Goal: Information Seeking & Learning: Learn about a topic

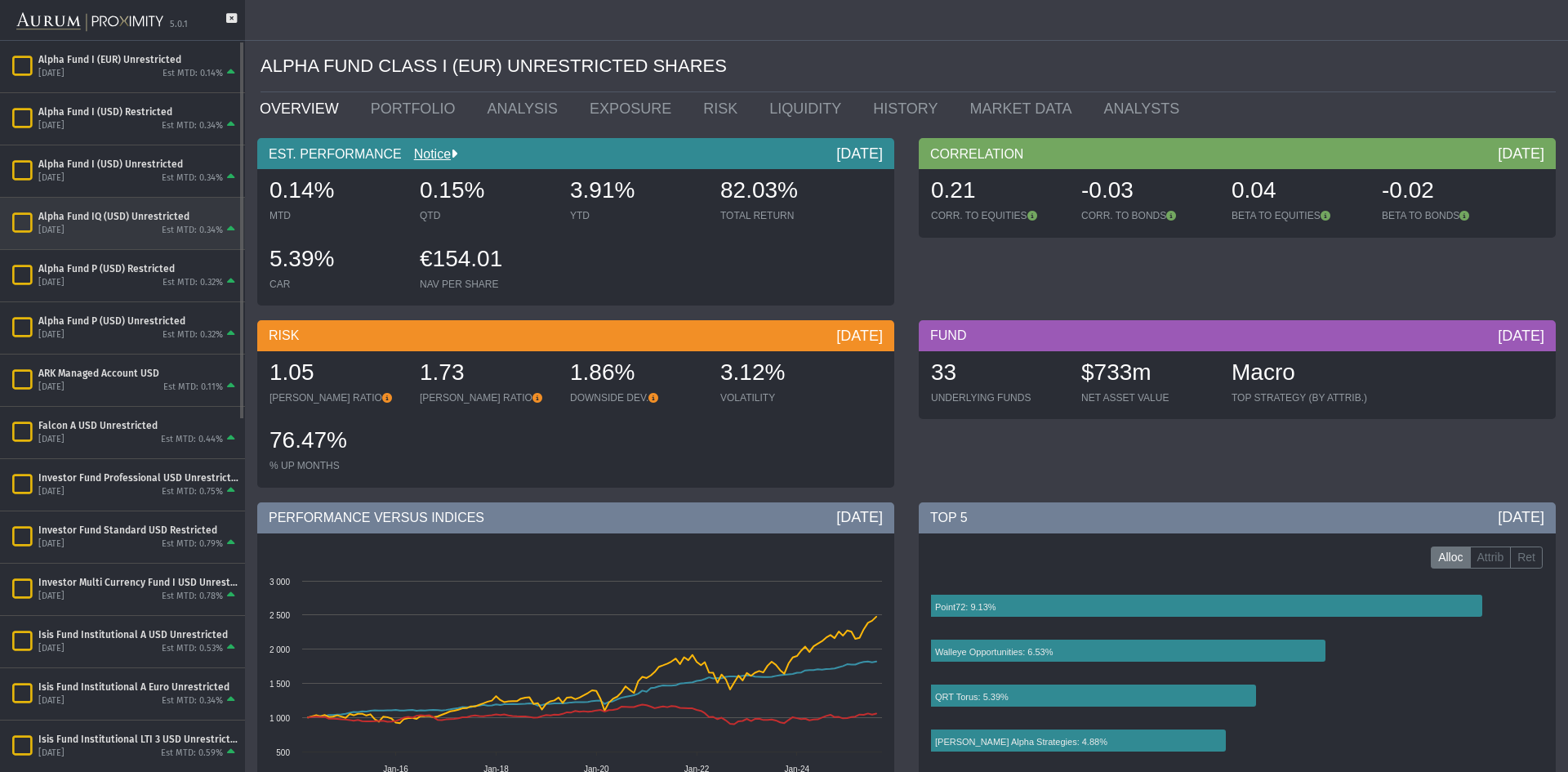
click at [180, 226] on div "Est MTD: 0.34%" at bounding box center [192, 230] width 62 height 12
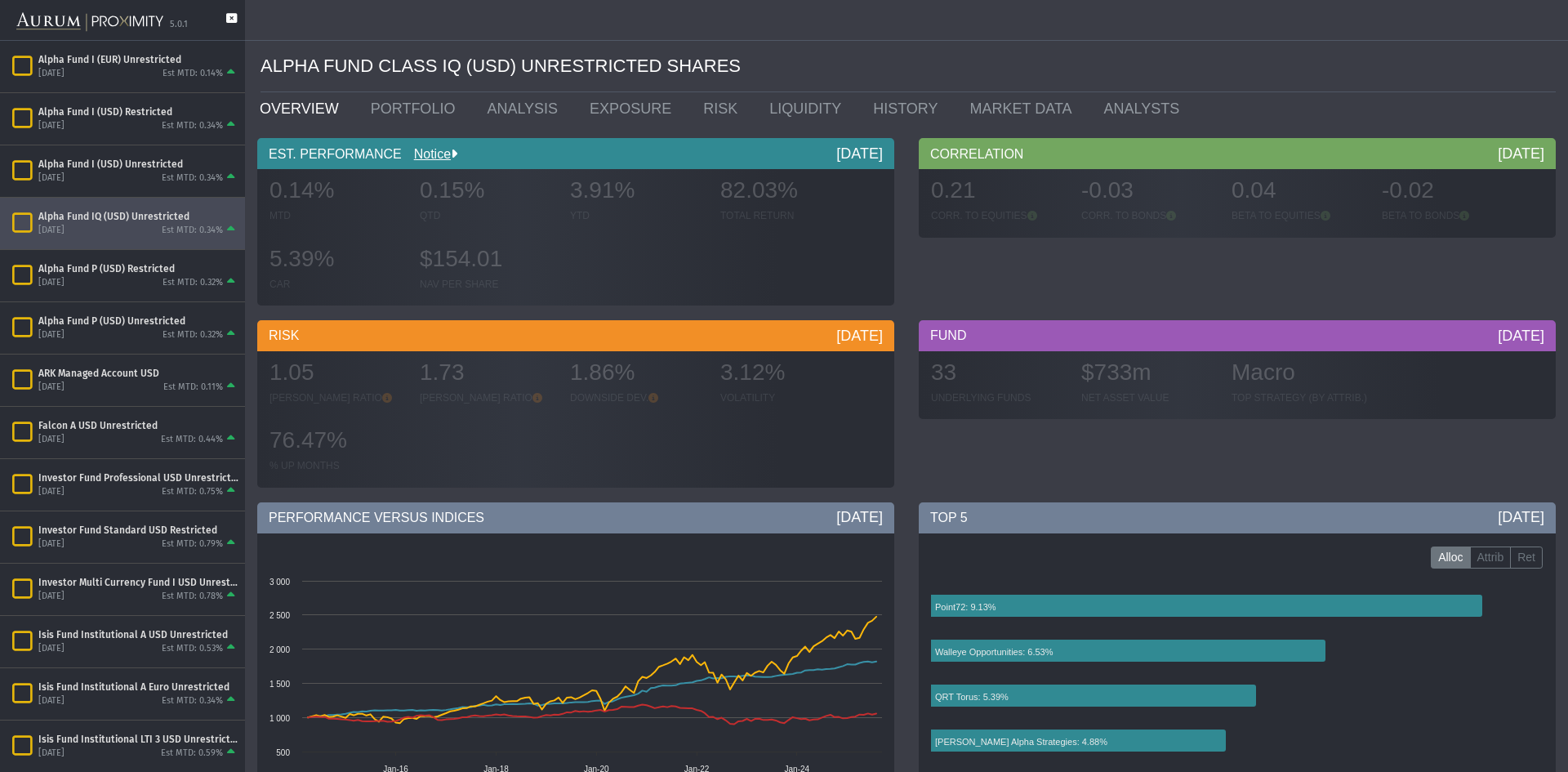
click at [231, 21] on icon at bounding box center [232, 26] width 11 height 27
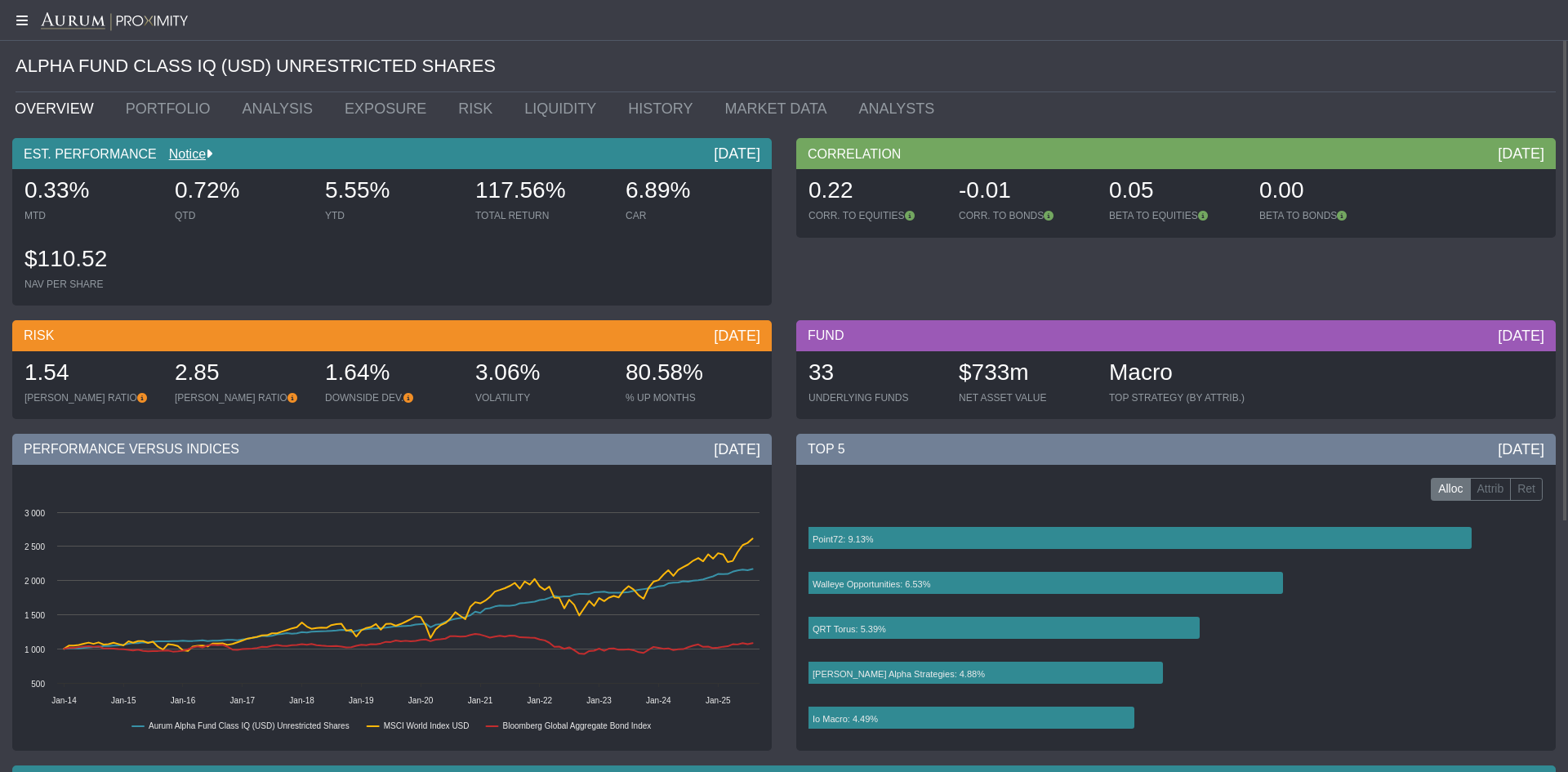
click at [23, 19] on icon at bounding box center [20, 20] width 41 height 13
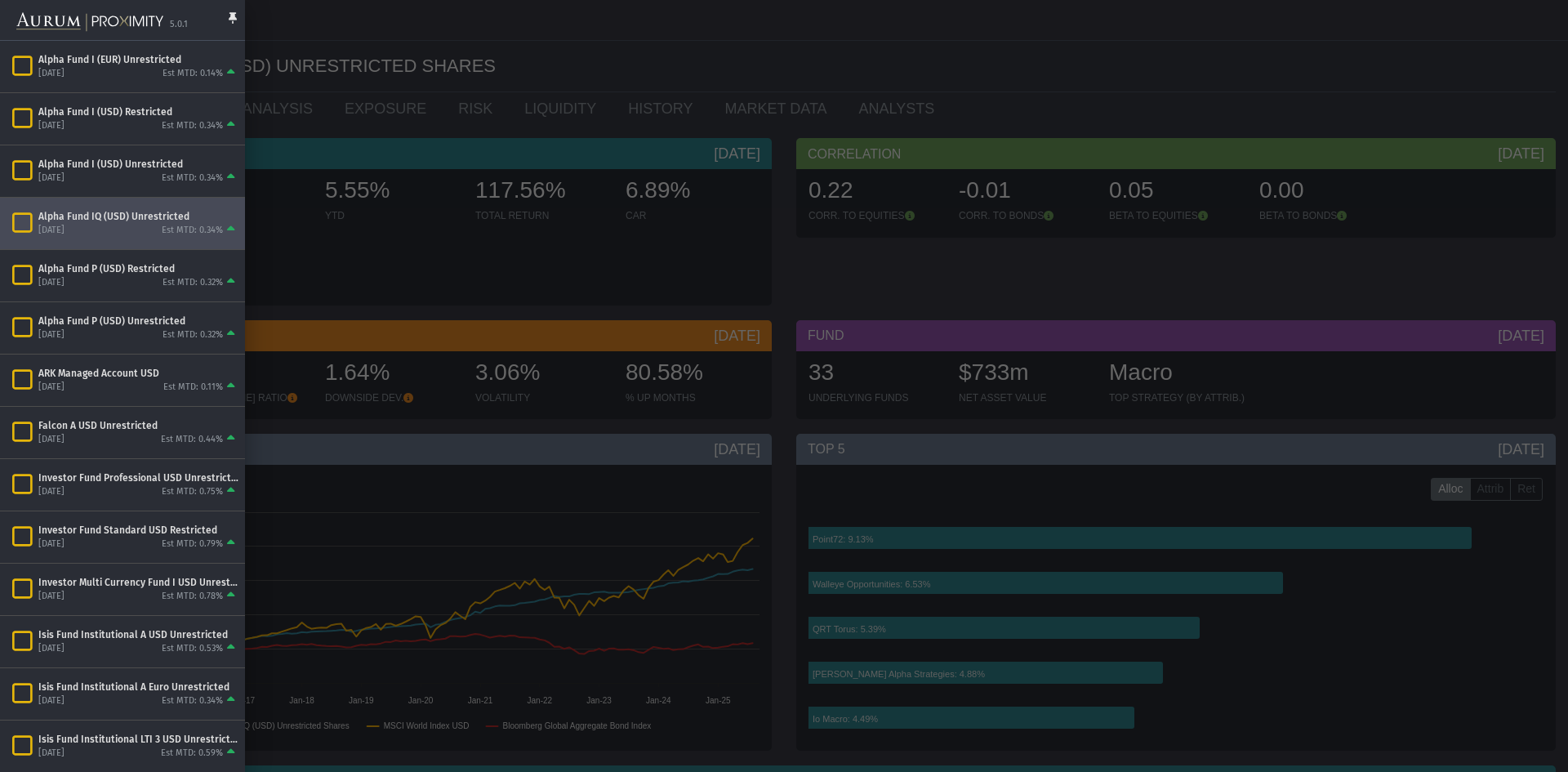
click at [19, 18] on img at bounding box center [90, 21] width 147 height 36
click at [128, 220] on div "Alpha Fund IQ (USD) Unrestricted" at bounding box center [138, 216] width 200 height 13
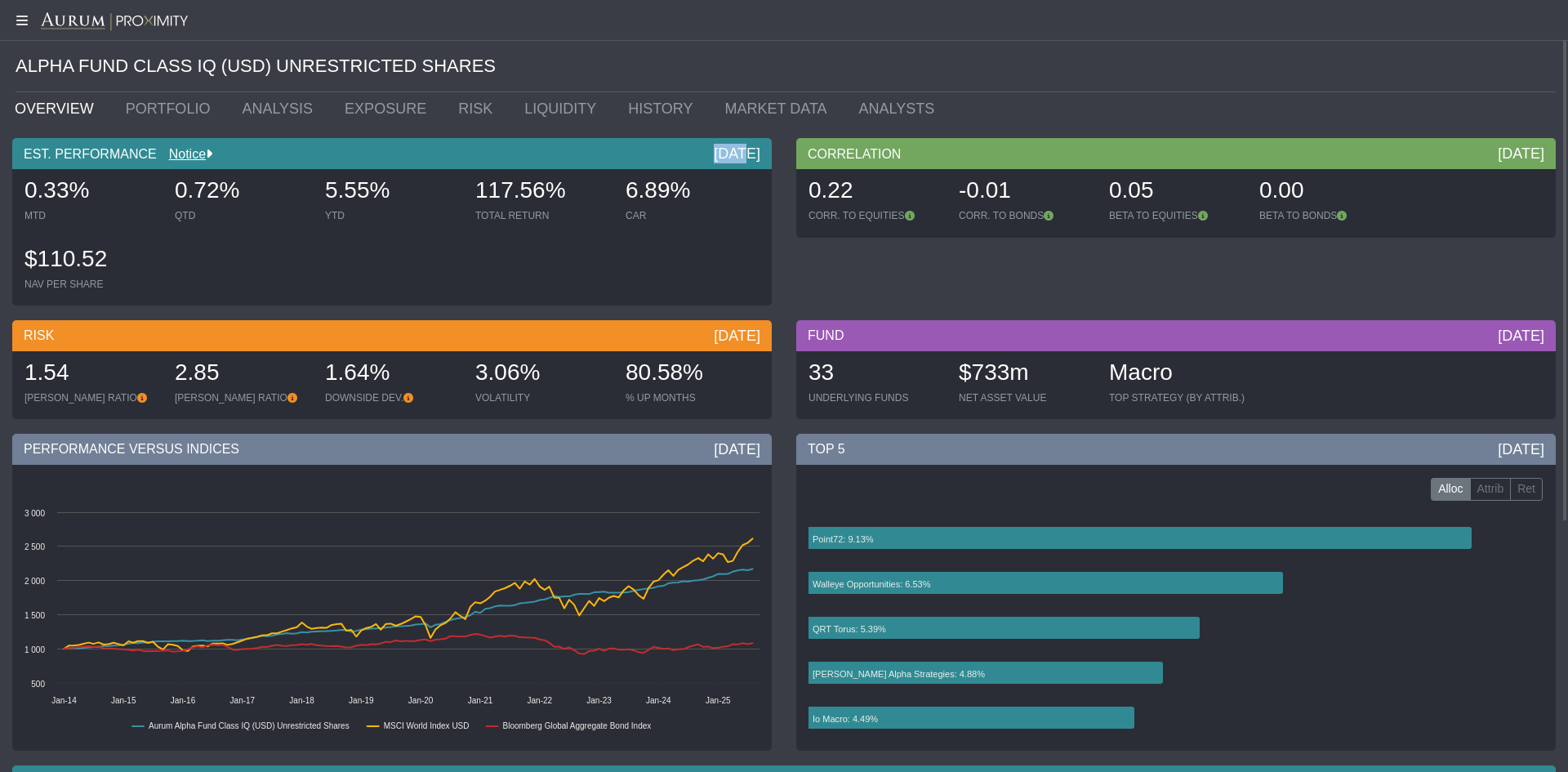
drag, startPoint x: 691, startPoint y: 154, endPoint x: 729, endPoint y: 156, distance: 38.1
click at [730, 156] on div "EST. PERFORMANCE Notice [DATE]" at bounding box center [391, 154] width 760 height 31
drag, startPoint x: 91, startPoint y: 195, endPoint x: 4, endPoint y: 195, distance: 87.0
click at [4, 195] on div "EST. PERFORMANCE Notice [DATE] 0.33% MTD 0.72% QTD 5.55% YTD 117.56% TOTAL RETU…" at bounding box center [392, 226] width 784 height 176
click at [125, 108] on link "PORTFOLIO" at bounding box center [171, 108] width 117 height 32
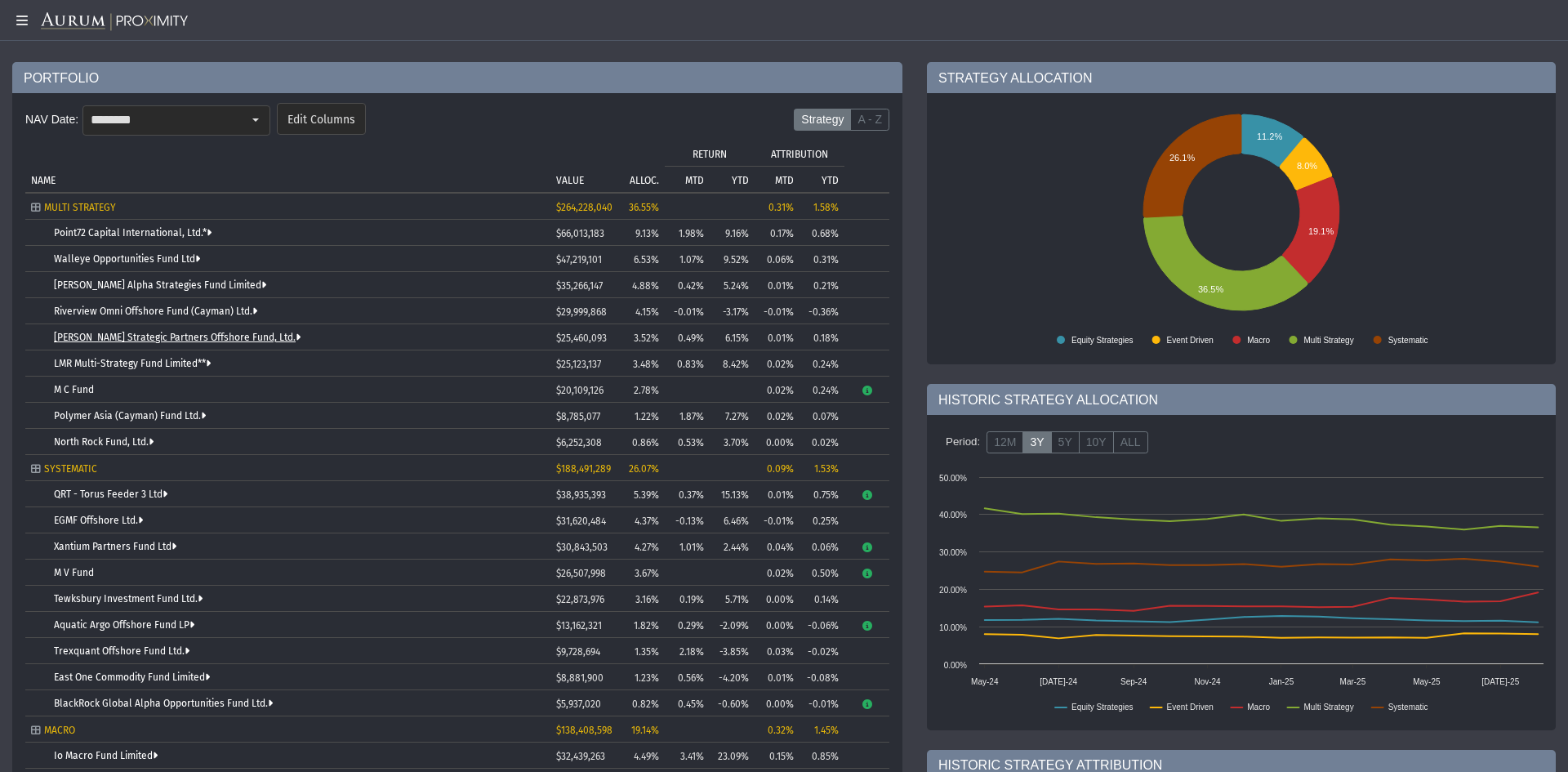
scroll to position [158, 0]
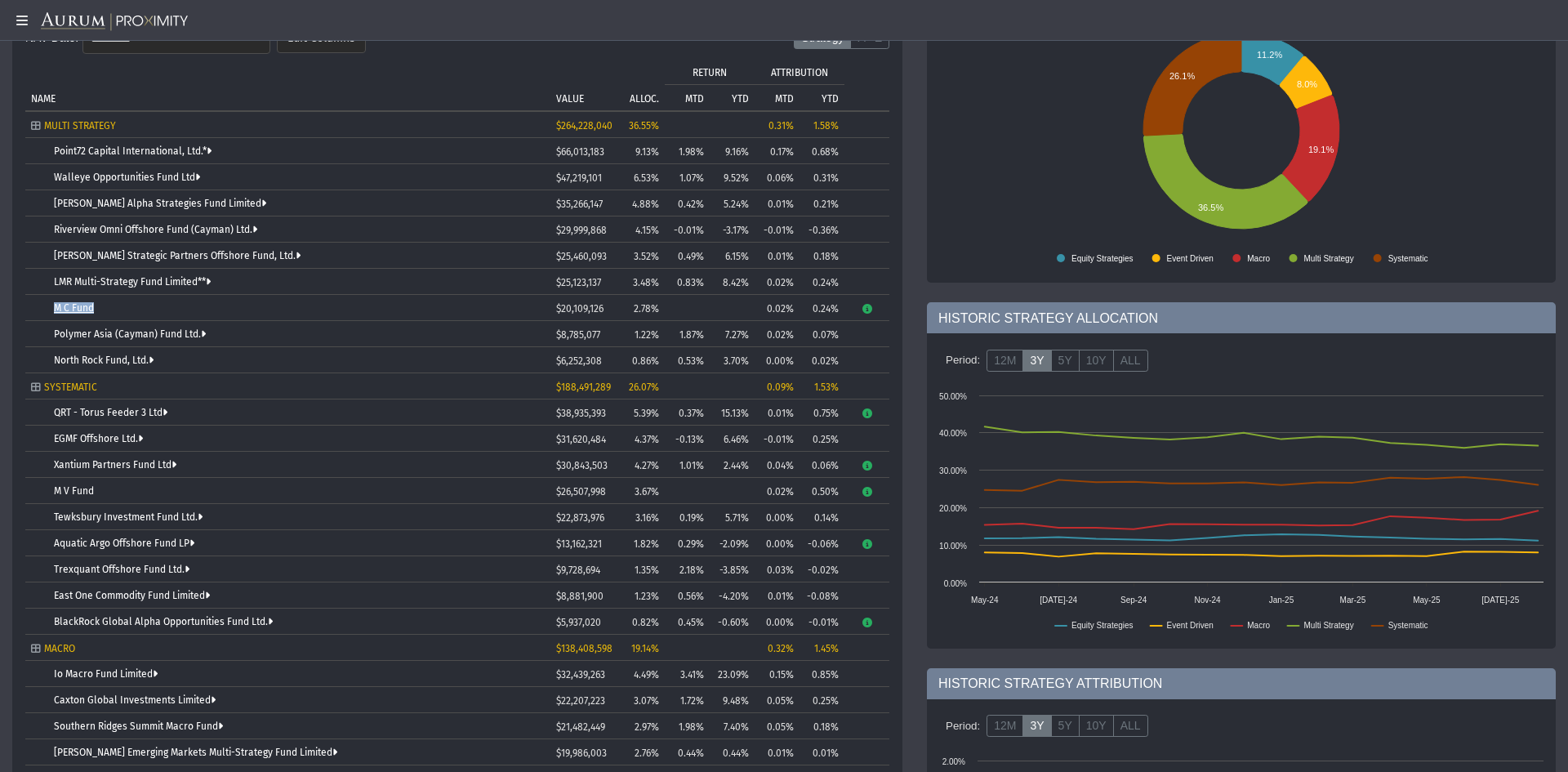
drag, startPoint x: 102, startPoint y: 307, endPoint x: 54, endPoint y: 307, distance: 48.0
click at [54, 307] on div "M C Fund" at bounding box center [299, 308] width 491 height 11
click at [123, 495] on div "M V Fund" at bounding box center [299, 491] width 491 height 11
drag, startPoint x: 131, startPoint y: 490, endPoint x: 50, endPoint y: 489, distance: 81.0
click at [50, 489] on td "M V Fund" at bounding box center [288, 491] width 525 height 26
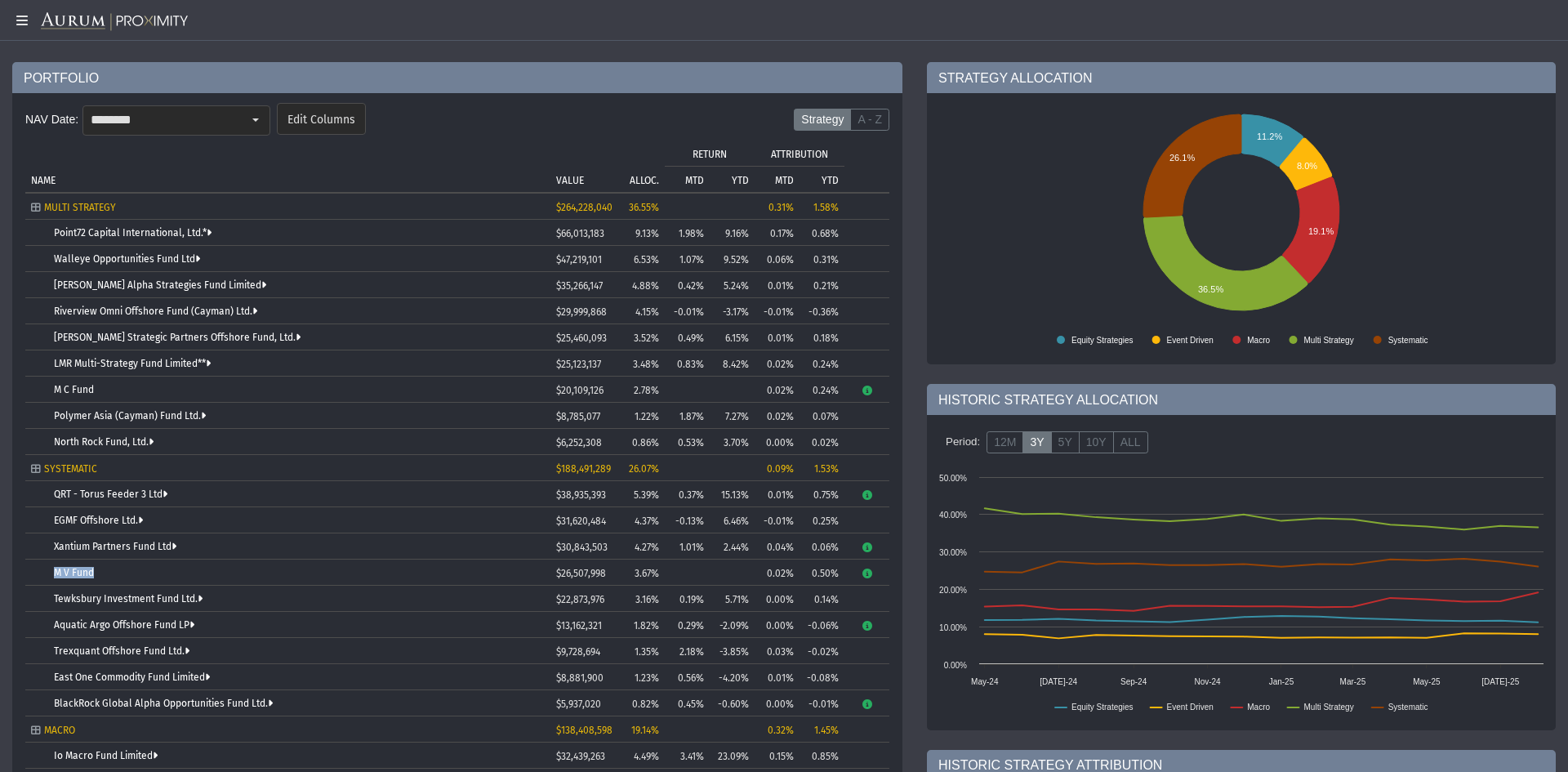
scroll to position [0, 0]
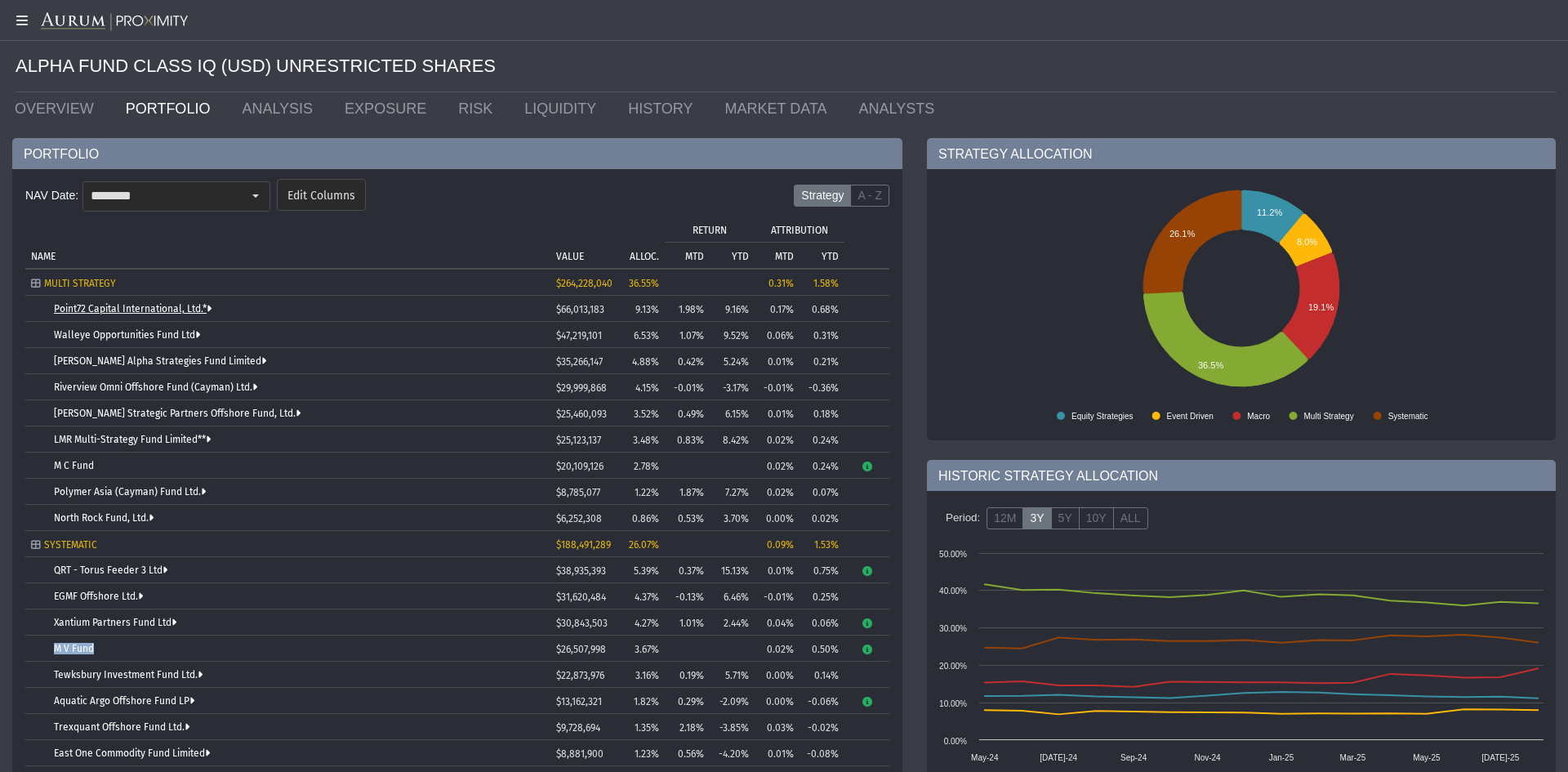
click at [153, 312] on link "Point72 Capital International, Ltd.*" at bounding box center [133, 309] width 157 height 11
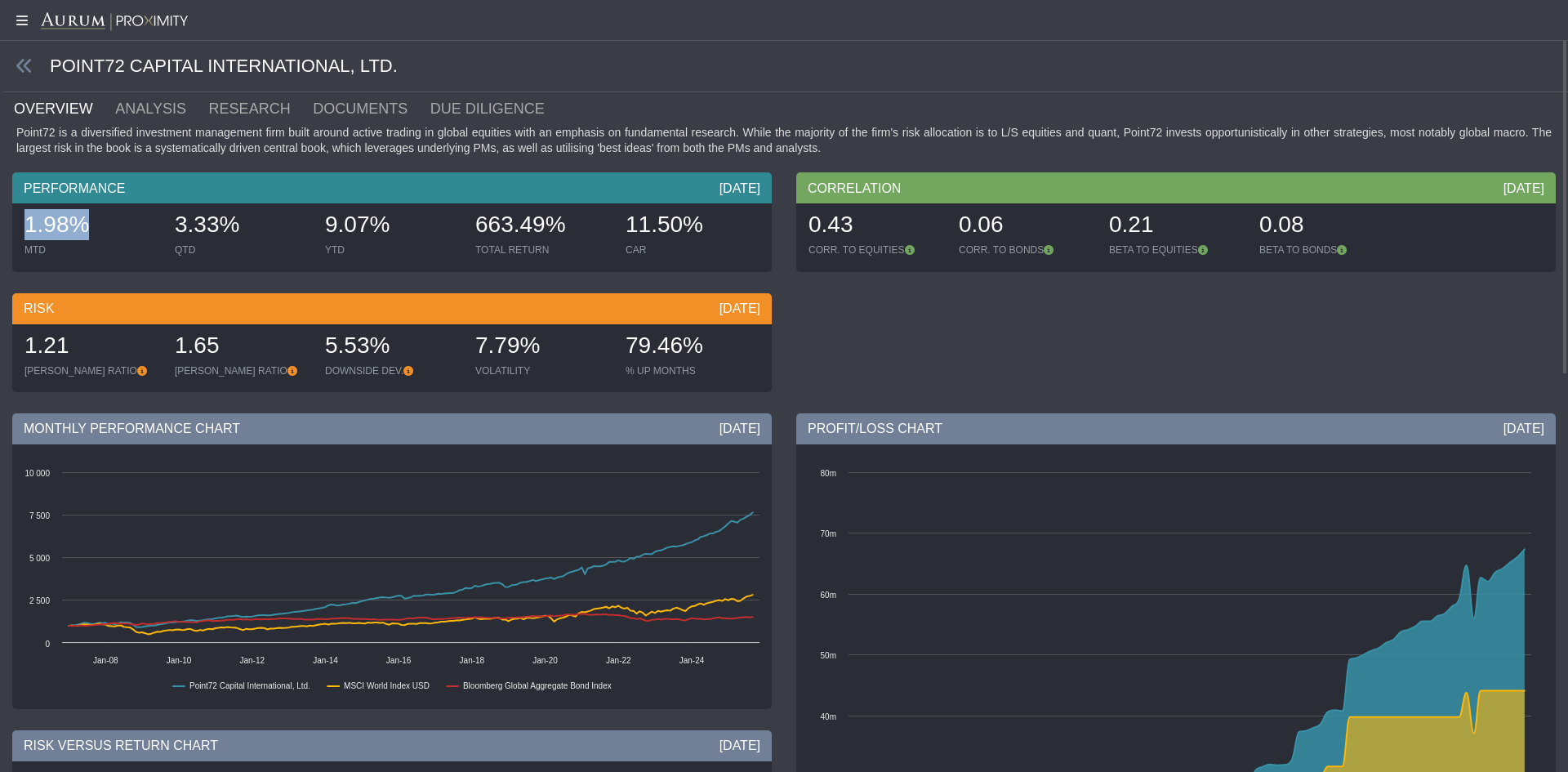
drag, startPoint x: 87, startPoint y: 226, endPoint x: 25, endPoint y: 232, distance: 62.3
click at [25, 232] on div "1.98%" at bounding box center [92, 226] width 134 height 34
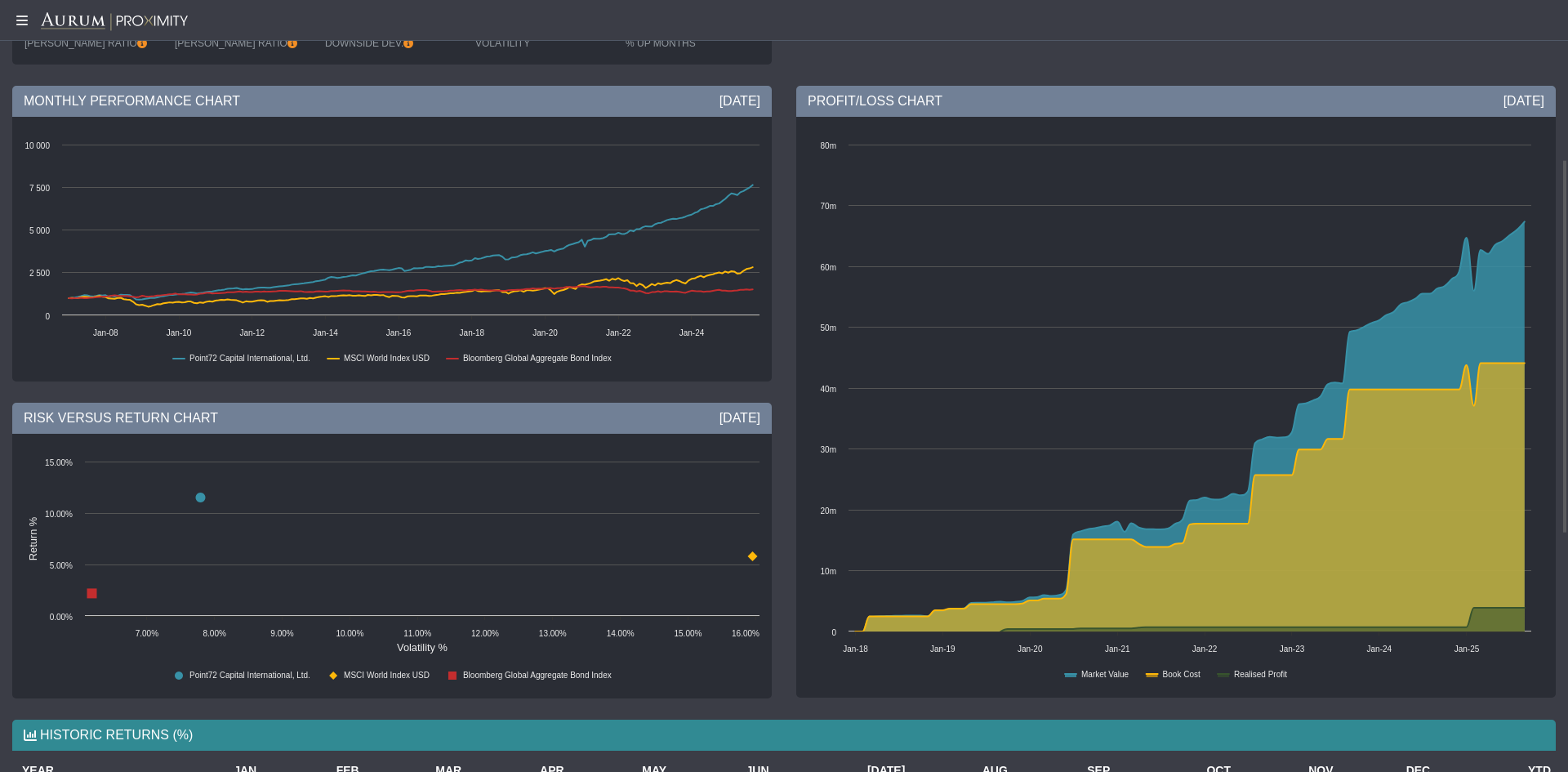
scroll to position [1, 0]
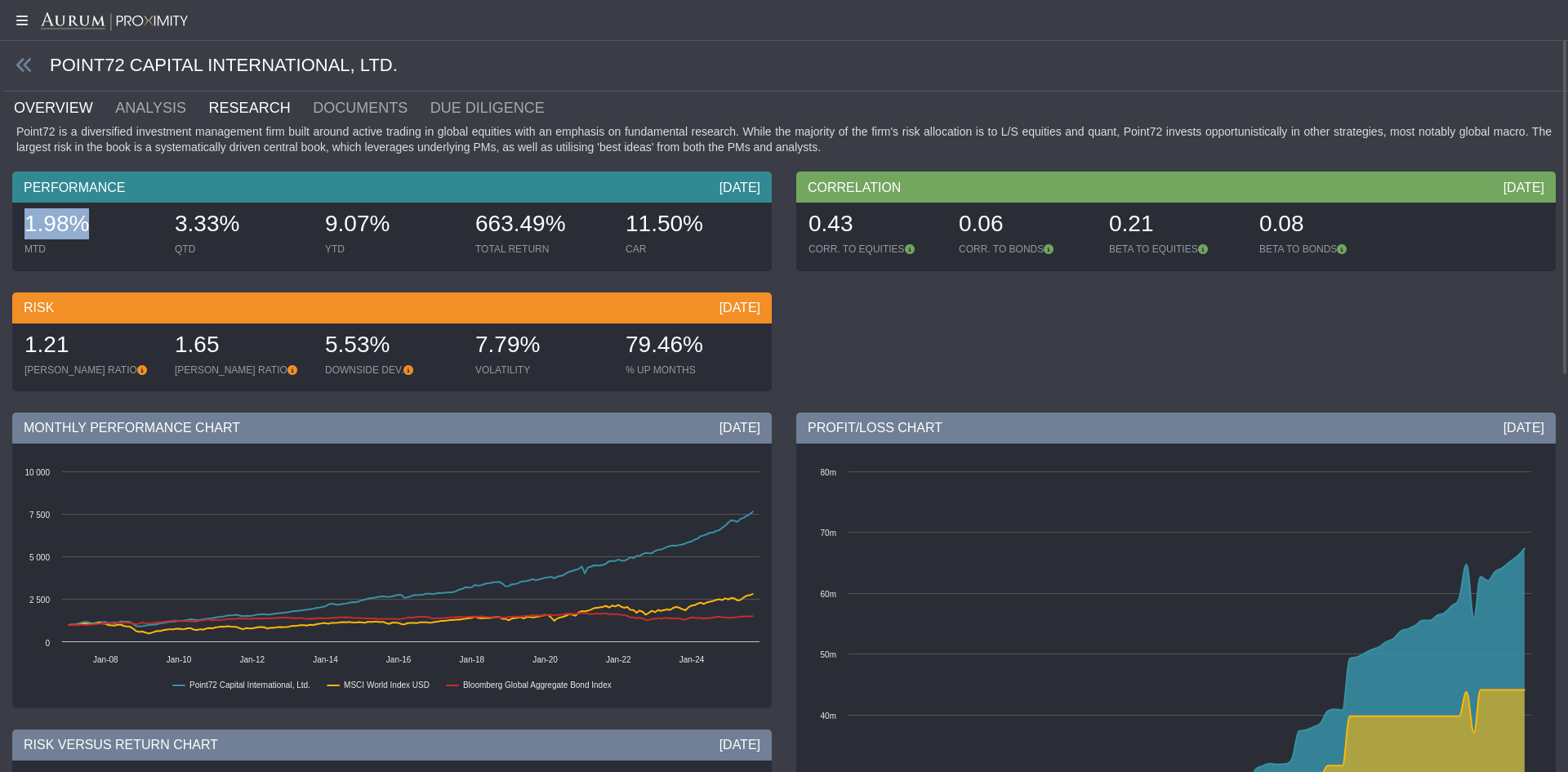
click at [231, 110] on link "RESEARCH" at bounding box center [260, 107] width 105 height 32
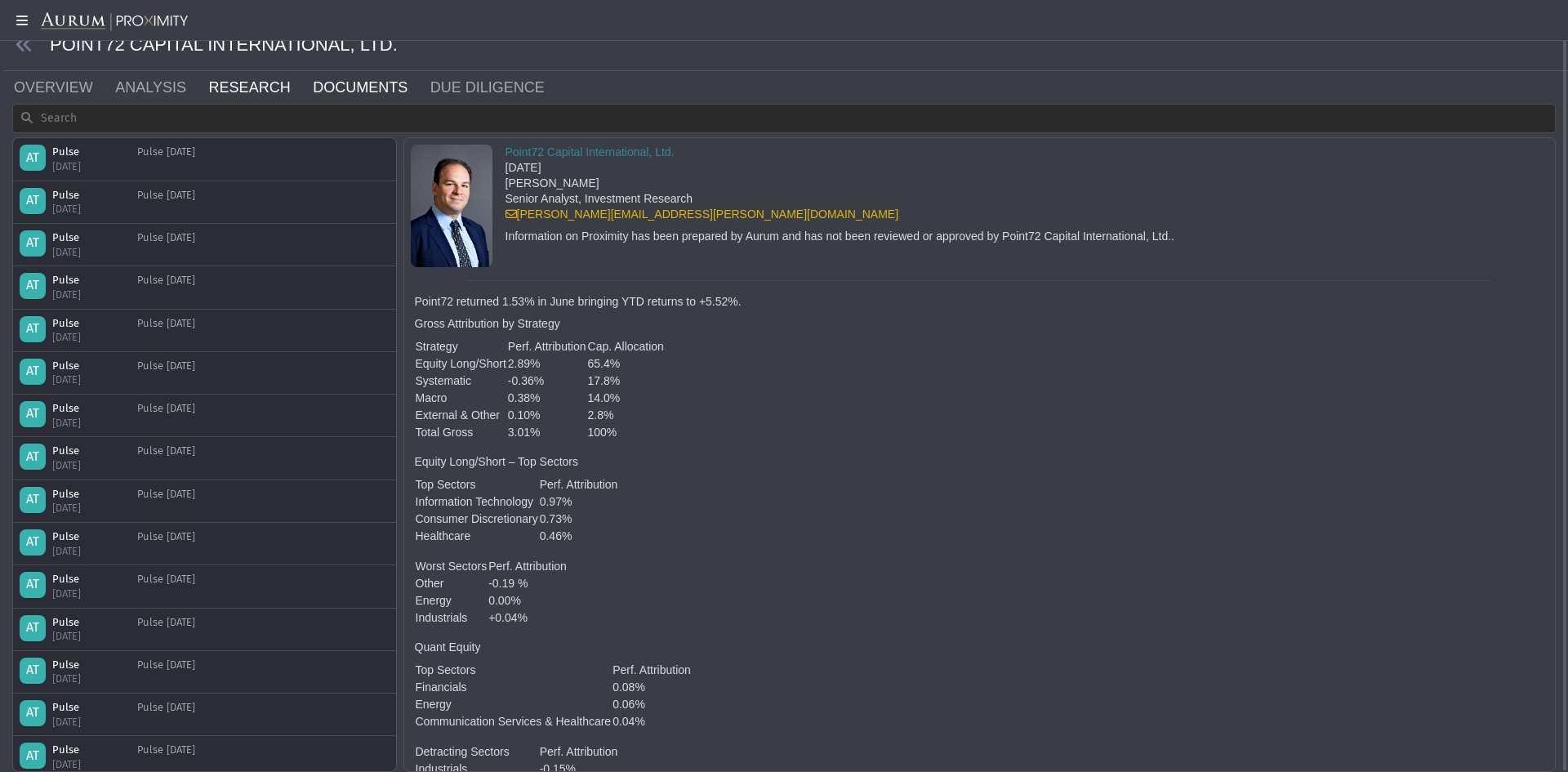
click at [345, 87] on link "DOCUMENTS" at bounding box center [370, 87] width 118 height 32
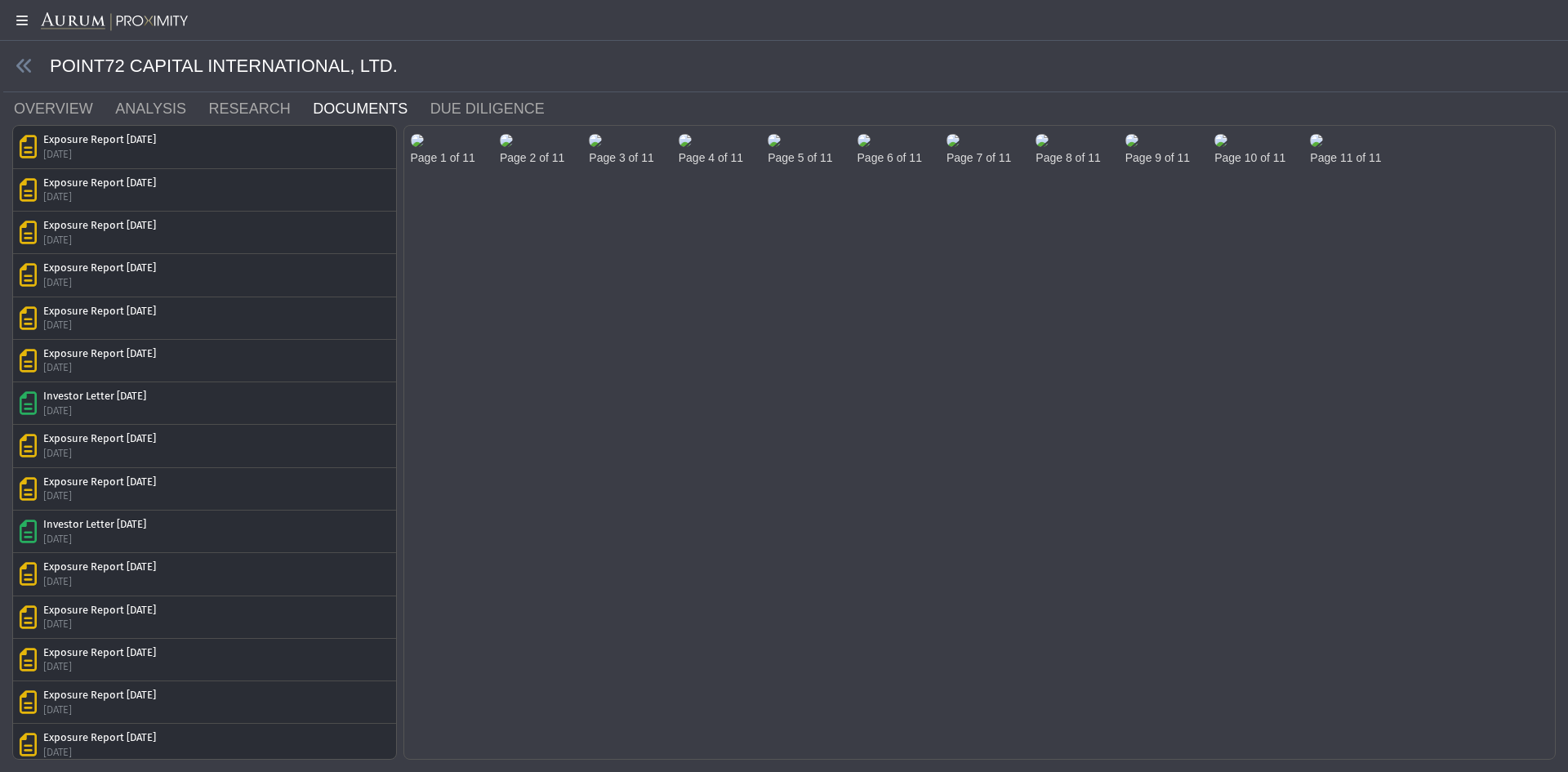
click at [424, 147] on img at bounding box center [417, 141] width 13 height 13
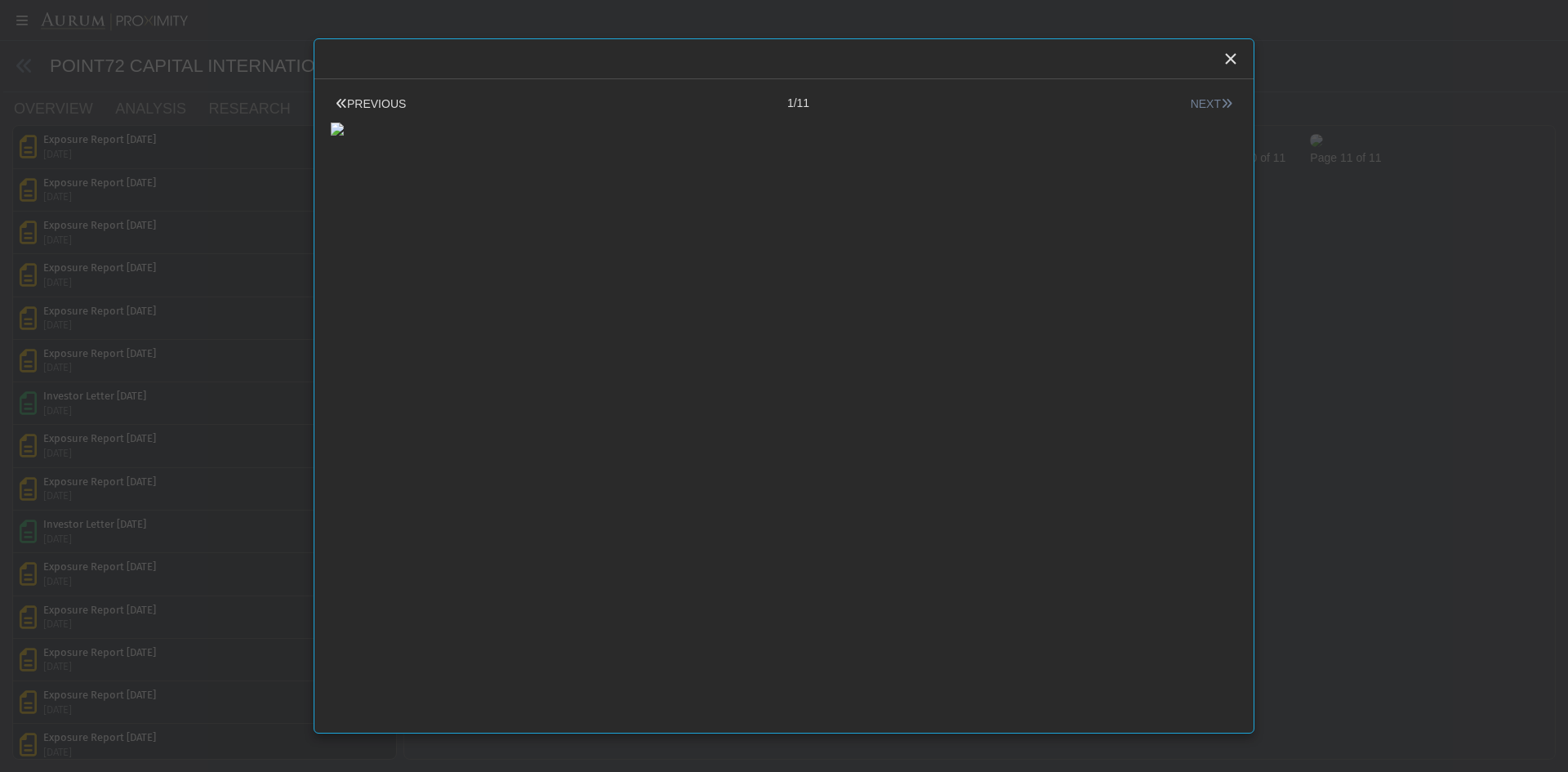
click at [1221, 98] on icon at bounding box center [1226, 103] width 11 height 11
click at [1221, 104] on icon at bounding box center [1226, 103] width 11 height 11
click at [1232, 58] on icon "Close" at bounding box center [1231, 59] width 15 height 15
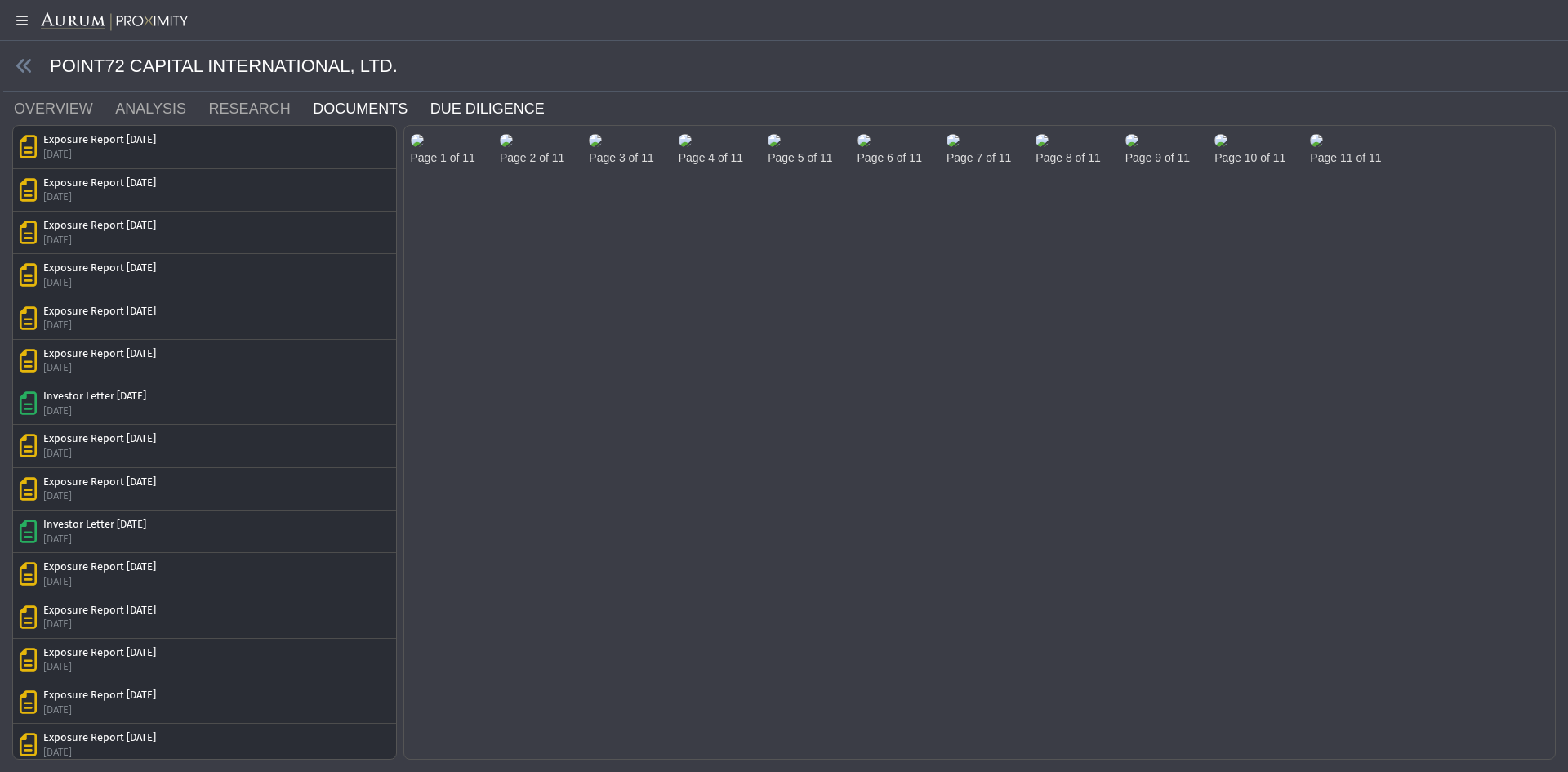
click at [433, 101] on link "DUE DILIGENCE" at bounding box center [497, 108] width 137 height 32
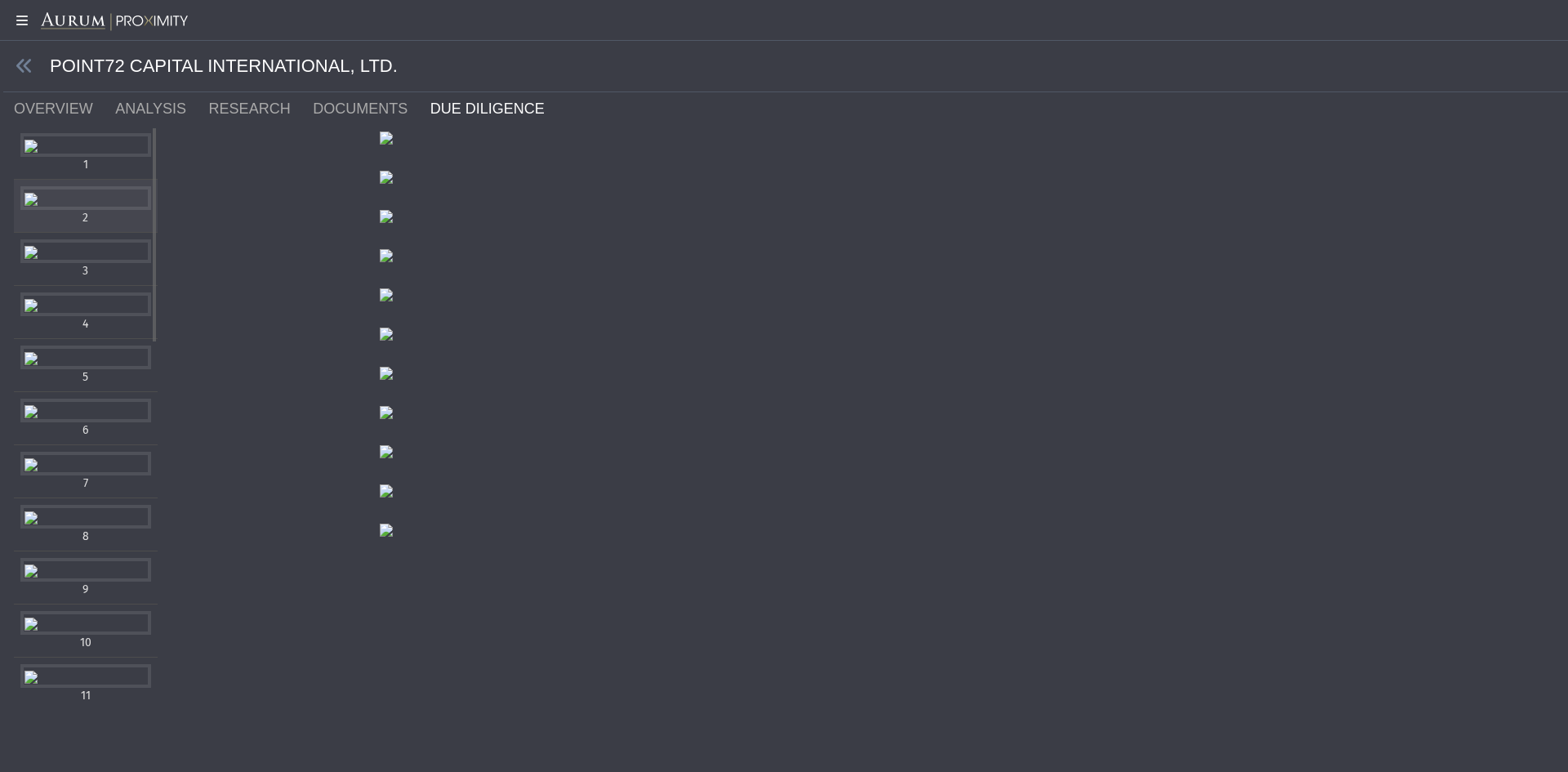
click at [92, 210] on div "Items" at bounding box center [86, 198] width 131 height 24
click at [121, 263] on div "Items" at bounding box center [86, 251] width 131 height 24
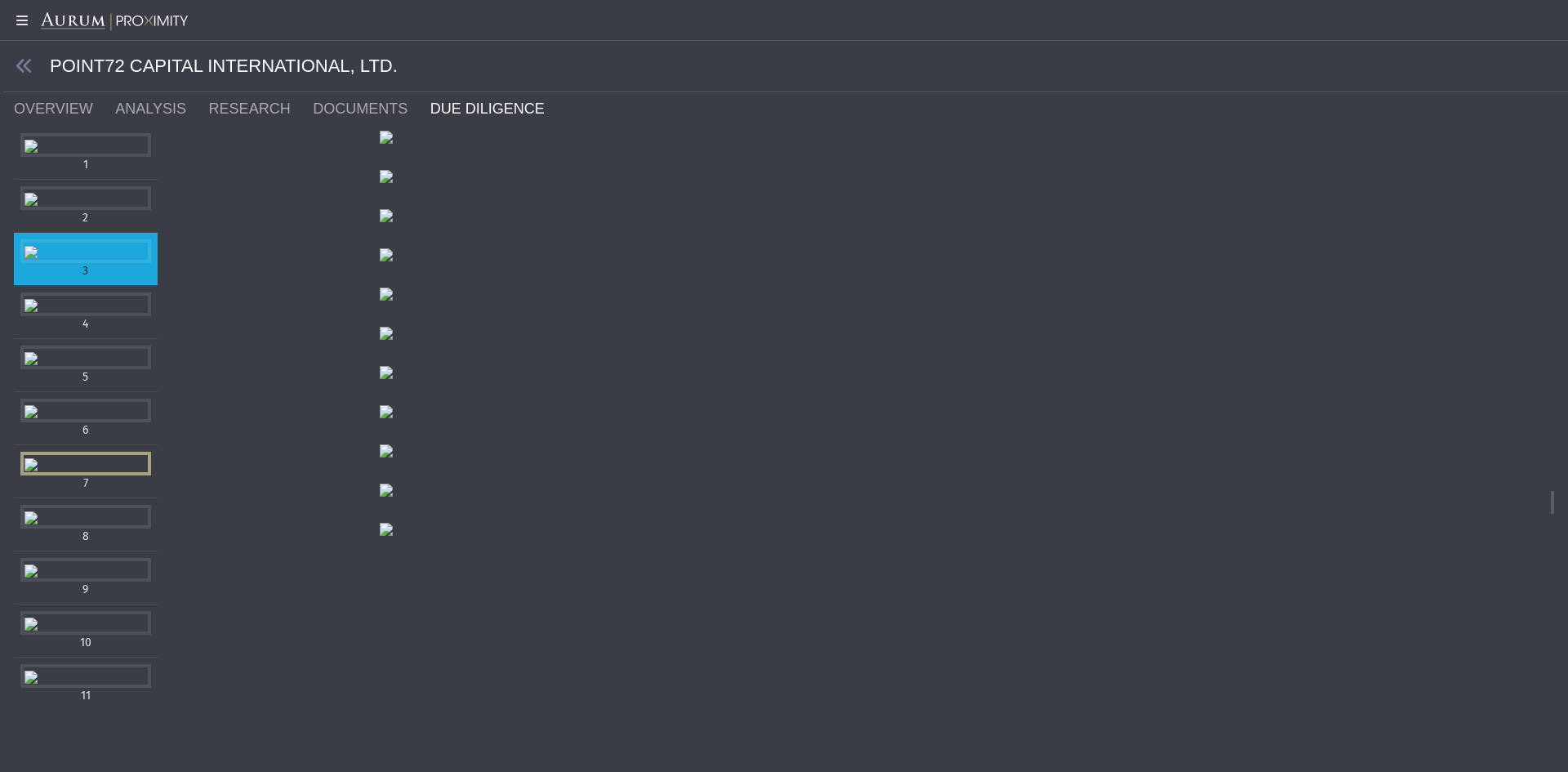
scroll to position [8900, 0]
click at [29, 63] on icon at bounding box center [25, 66] width 18 height 18
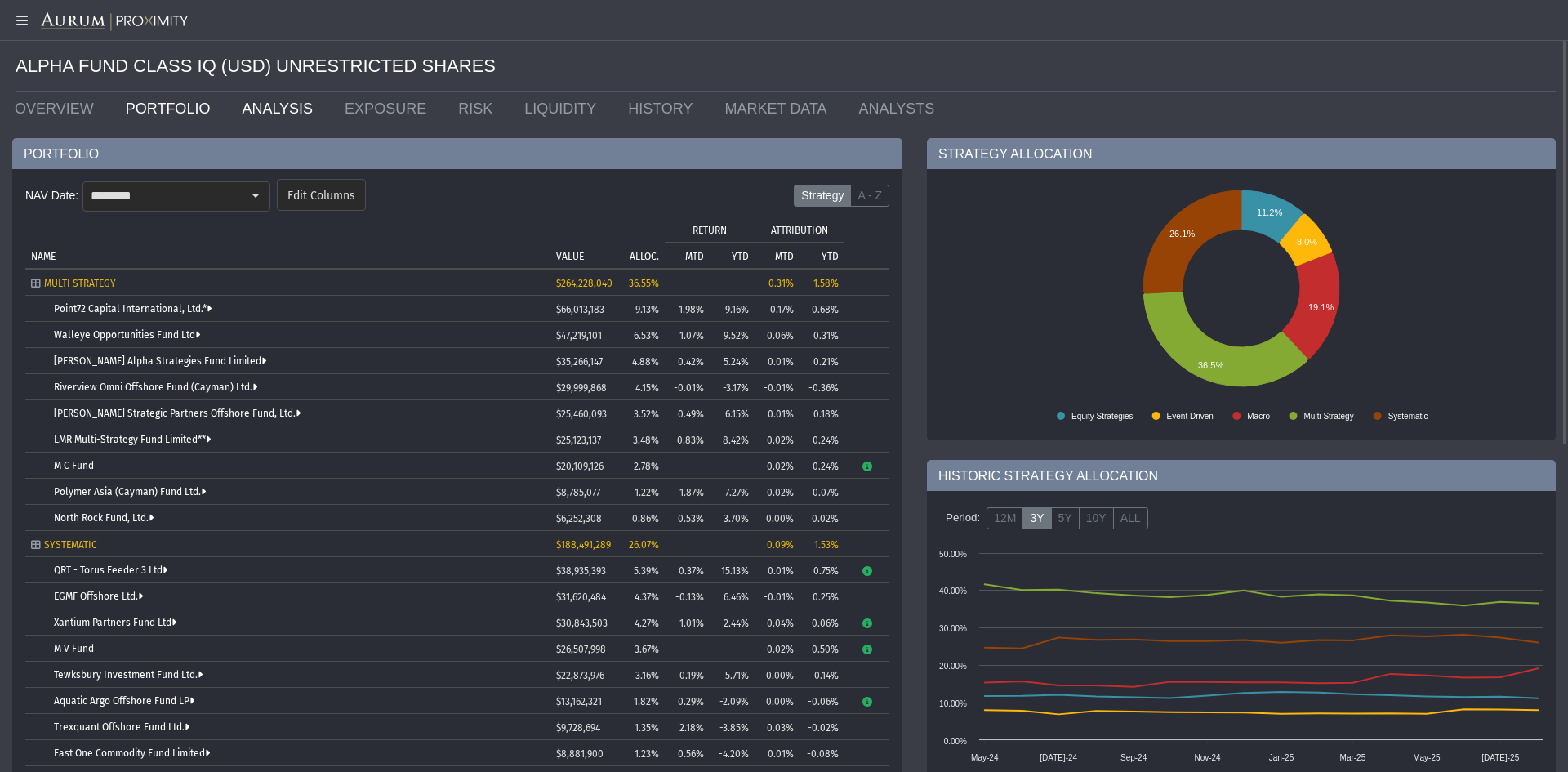
click at [279, 105] on link "ANALYSIS" at bounding box center [281, 108] width 103 height 32
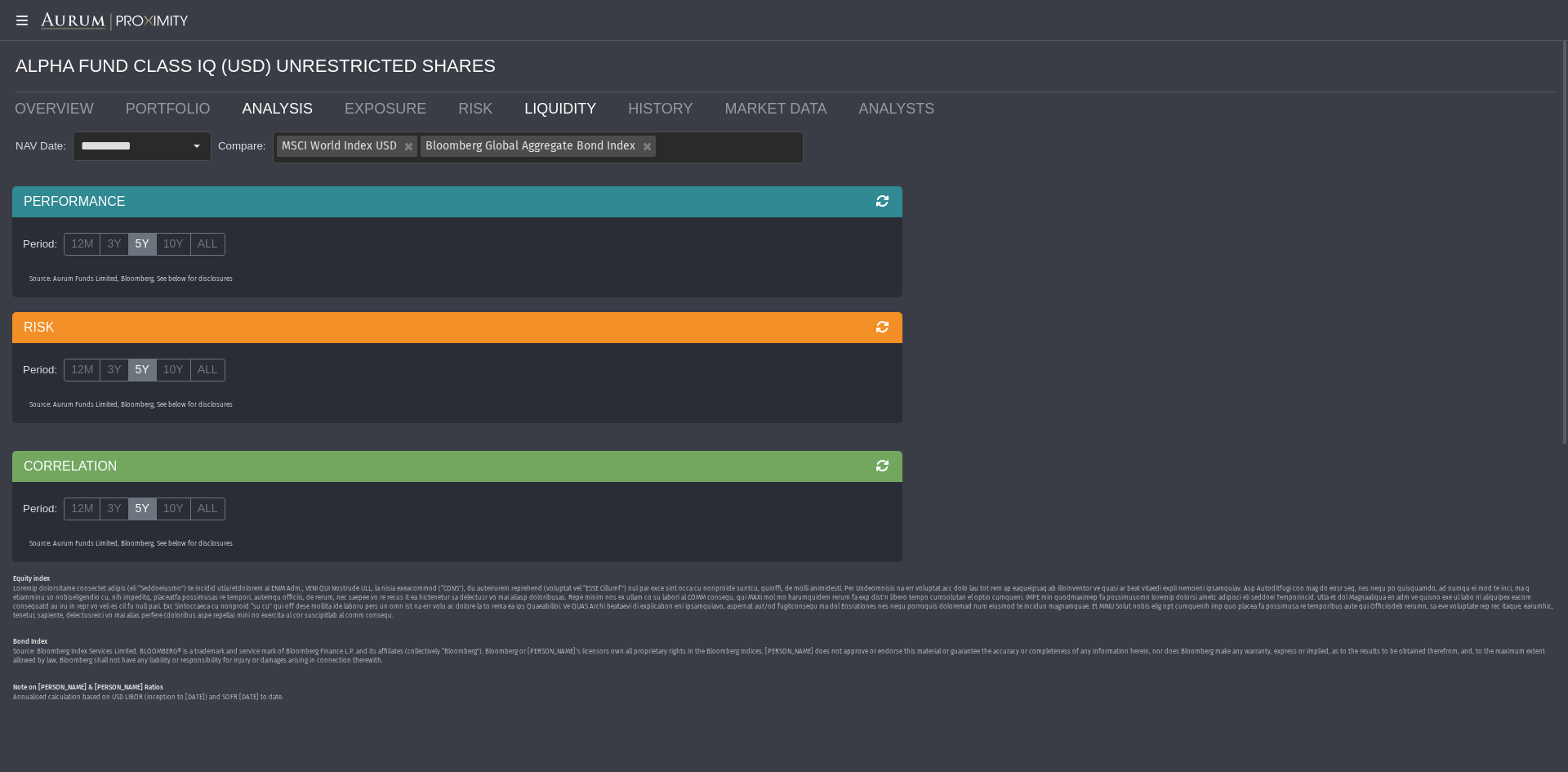
click at [528, 117] on link "LIQUIDITY" at bounding box center [563, 108] width 104 height 32
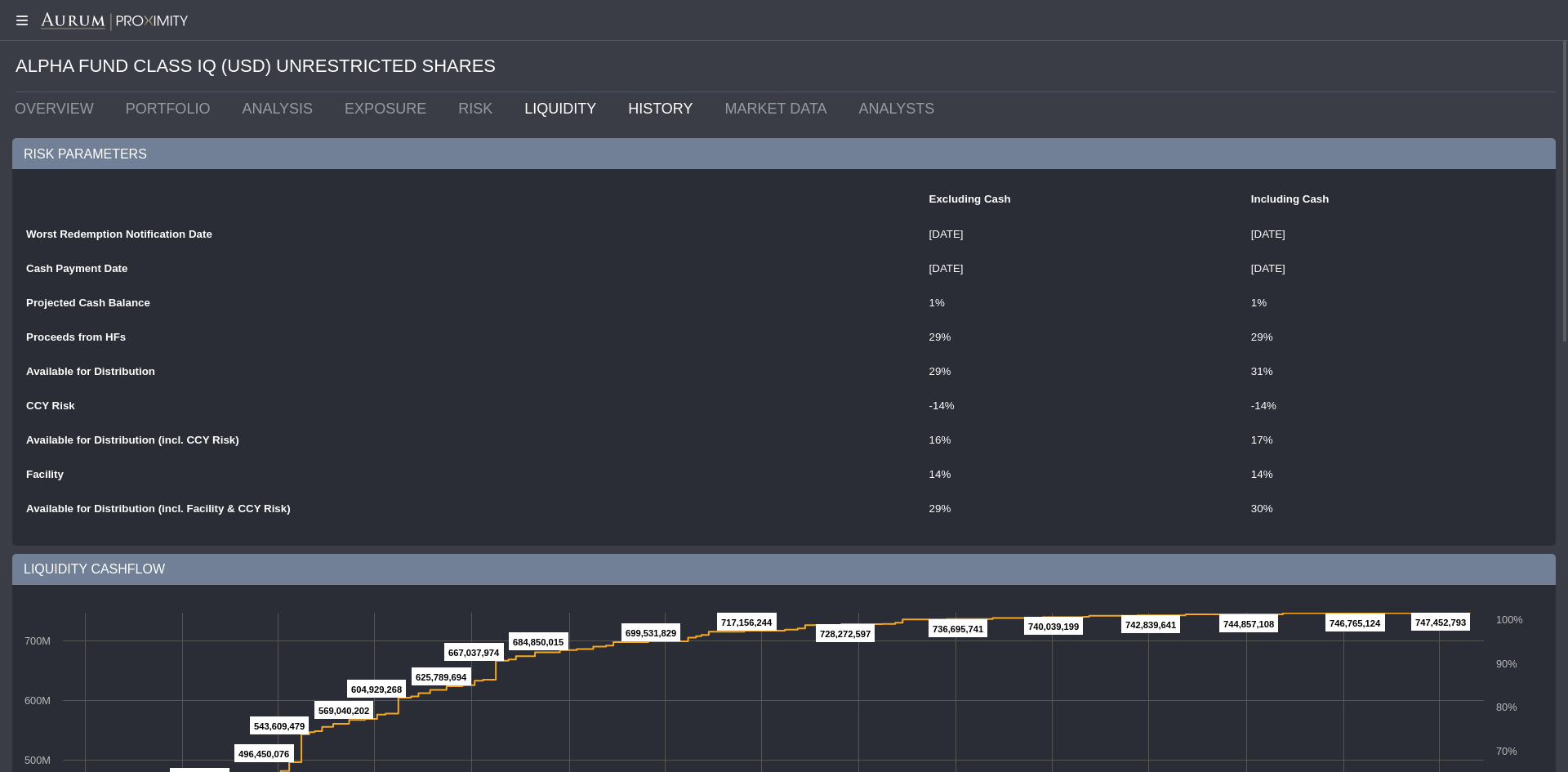
click at [623, 94] on link "HISTORY" at bounding box center [664, 108] width 97 height 32
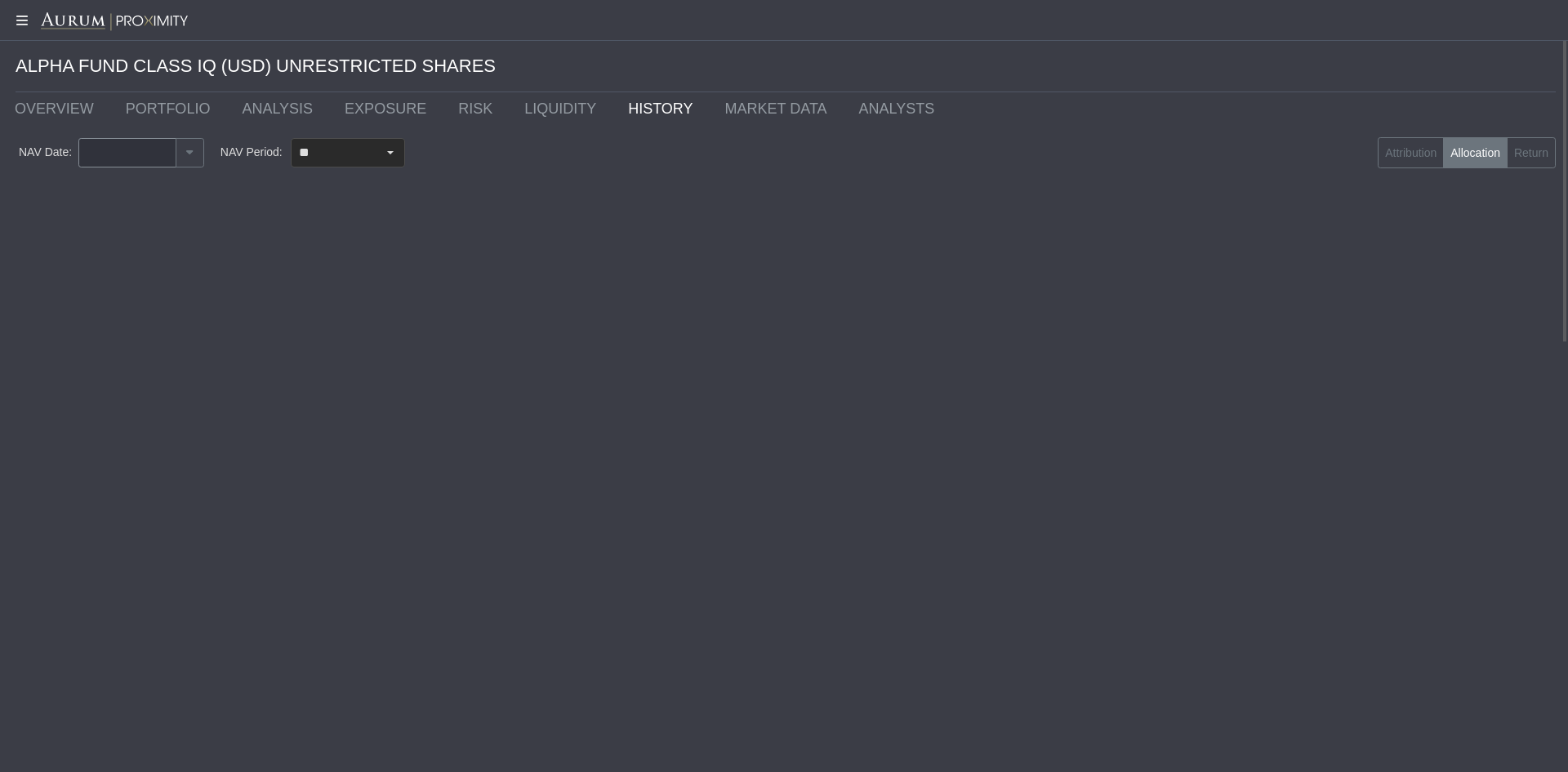
type input "********"
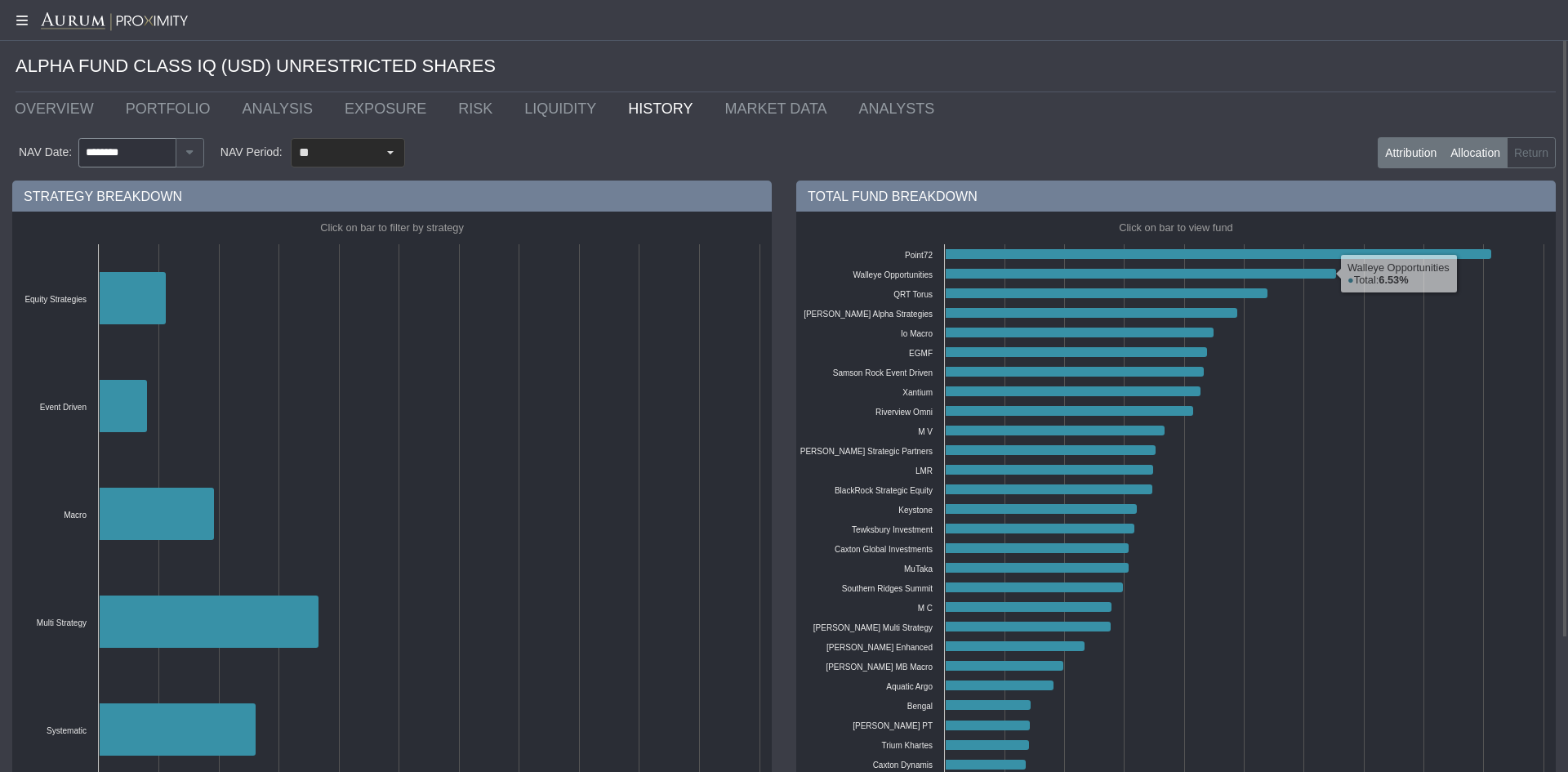
click at [1398, 152] on label "Attribution" at bounding box center [1411, 153] width 66 height 31
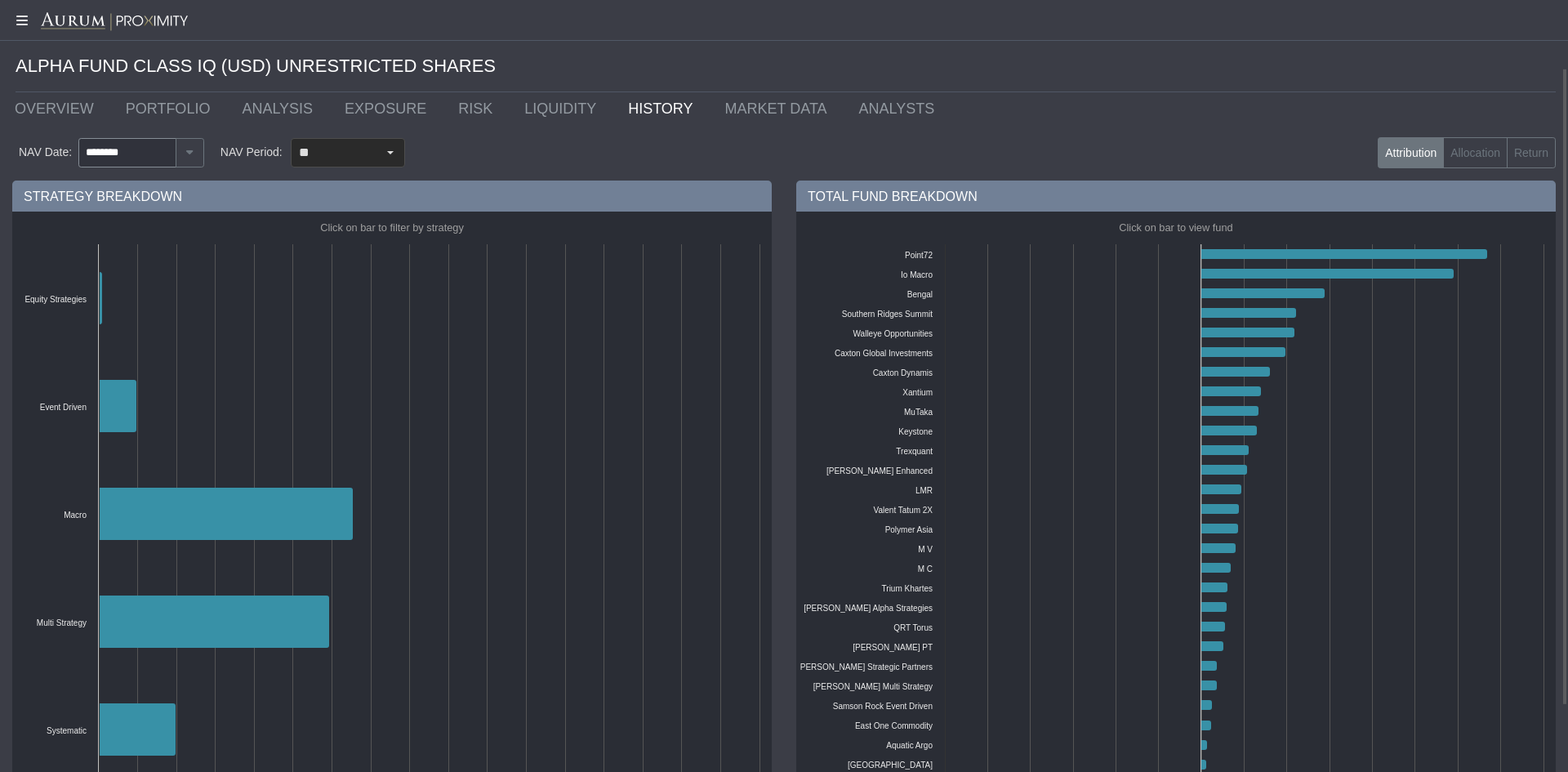
scroll to position [162, 0]
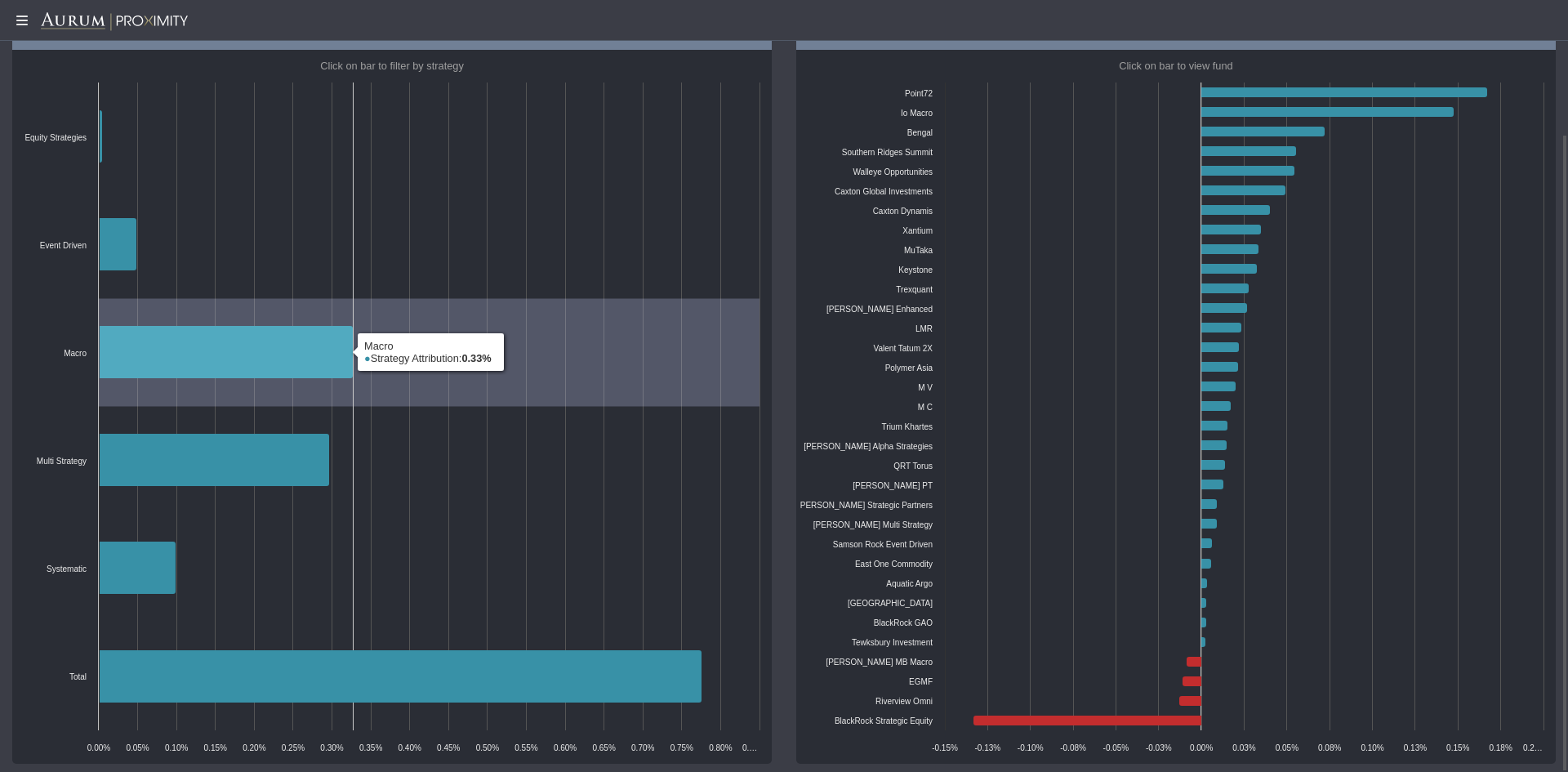
click at [250, 351] on icon at bounding box center [226, 352] width 254 height 53
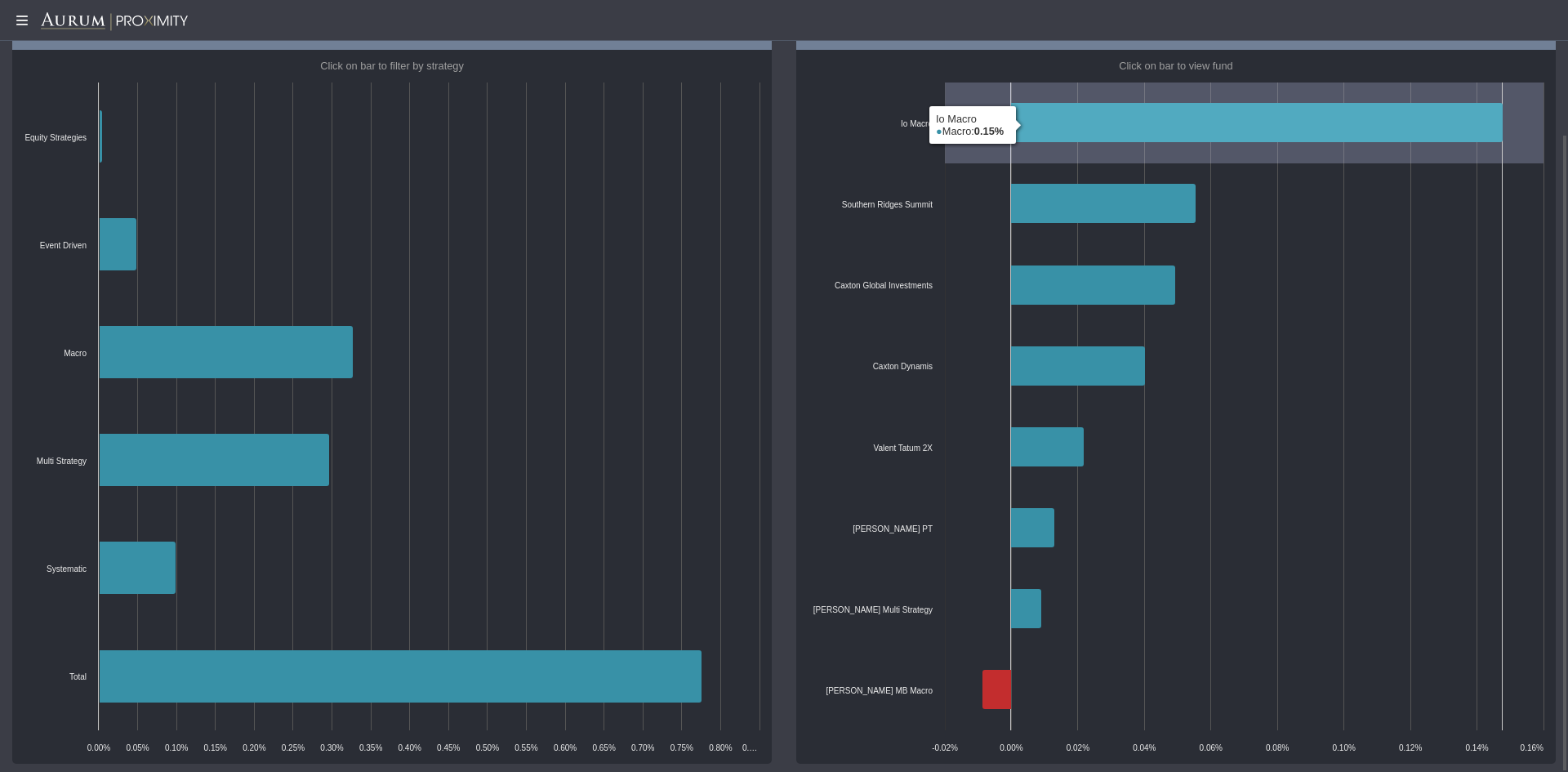
click at [1214, 129] on icon at bounding box center [1257, 123] width 492 height 40
